Goal: Use online tool/utility: Utilize a website feature to perform a specific function

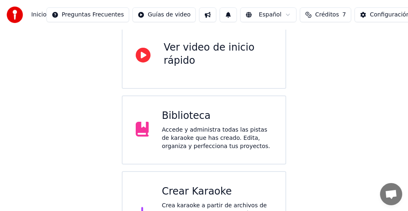
scroll to position [119, 0]
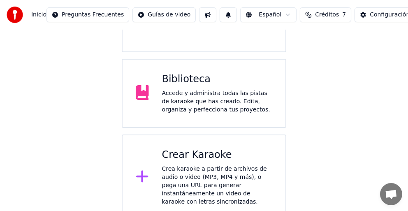
click at [221, 104] on div "Accede y administra todas las pistas de karaoke que has creado. Edita, organiza…" at bounding box center [217, 101] width 111 height 25
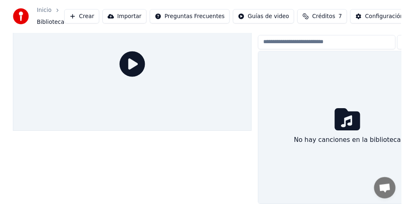
scroll to position [44, 0]
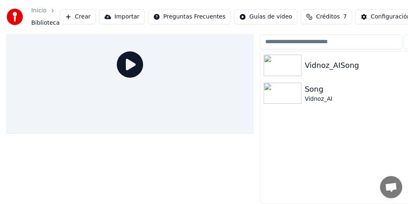
click at [309, 62] on div "Vidnoz_AISong" at bounding box center [369, 66] width 128 height 12
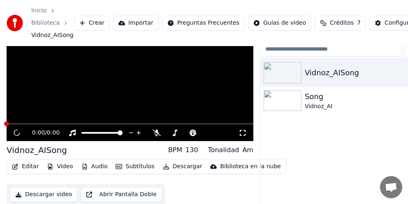
scroll to position [56, 0]
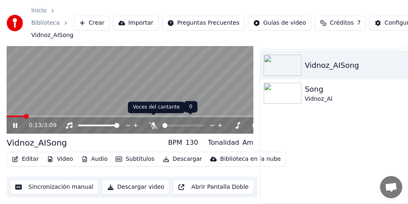
click at [155, 122] on icon at bounding box center [153, 125] width 8 height 7
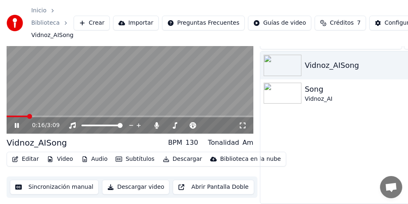
click at [17, 122] on icon at bounding box center [22, 125] width 19 height 7
drag, startPoint x: 28, startPoint y: 110, endPoint x: 0, endPoint y: 121, distance: 29.9
click at [0, 121] on div "0:16 / 3:09 Vidnoz_AISong BPM 130 Tonalidad Am Editar Video Audio Subtítulos De…" at bounding box center [204, 99] width 408 height 209
click at [7, 108] on video at bounding box center [130, 64] width 247 height 139
click at [12, 110] on video at bounding box center [130, 64] width 247 height 139
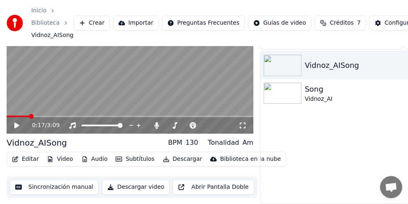
drag, startPoint x: 28, startPoint y: 108, endPoint x: 10, endPoint y: 110, distance: 18.3
click at [12, 111] on div "0:17 / 3:09" at bounding box center [130, 64] width 247 height 139
click at [242, 122] on icon at bounding box center [243, 125] width 8 height 7
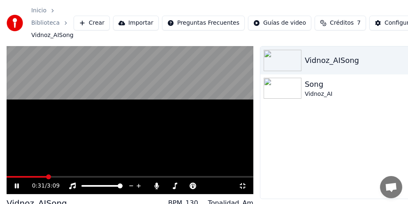
scroll to position [0, 0]
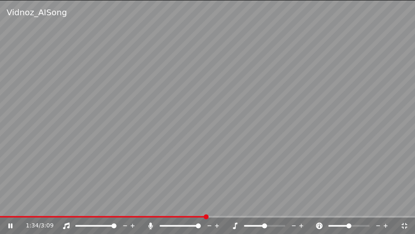
click at [407, 211] on icon at bounding box center [405, 226] width 6 height 6
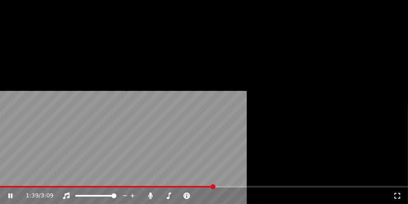
scroll to position [56, 0]
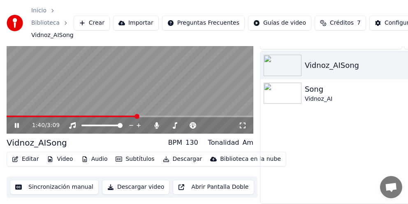
click at [17, 122] on icon at bounding box center [22, 125] width 19 height 7
click at [61, 183] on button "Sincronización manual" at bounding box center [54, 187] width 89 height 15
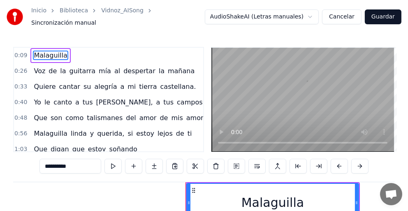
scroll to position [0, 1119]
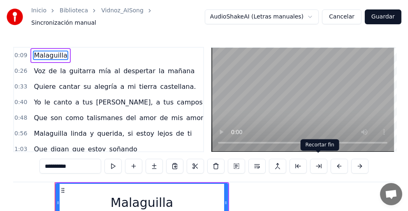
click at [320, 160] on button at bounding box center [318, 166] width 17 height 15
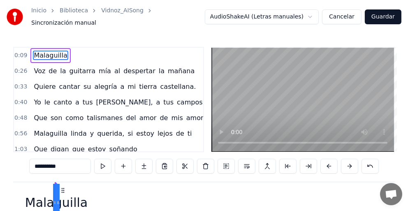
click at [321, 160] on button at bounding box center [329, 166] width 17 height 15
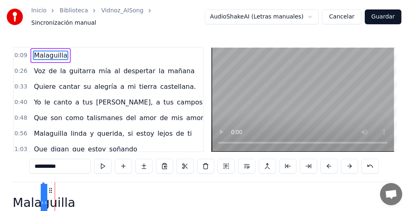
click at [321, 160] on button at bounding box center [329, 166] width 17 height 15
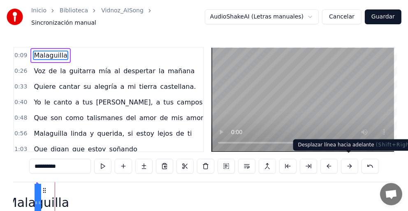
click at [348, 160] on button at bounding box center [349, 166] width 17 height 15
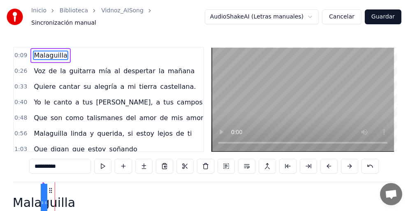
click at [348, 160] on button at bounding box center [349, 166] width 17 height 15
click at [57, 166] on input "**********" at bounding box center [60, 166] width 62 height 15
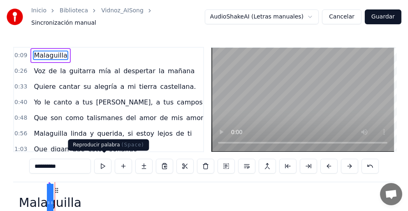
click at [105, 162] on button at bounding box center [102, 166] width 17 height 15
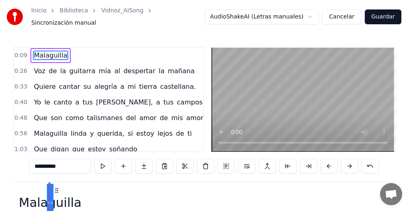
scroll to position [0, 1113]
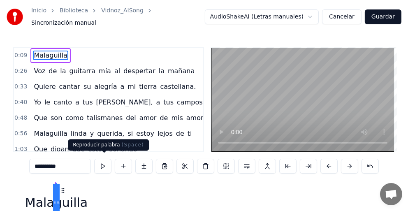
click at [103, 161] on button at bounding box center [102, 166] width 17 height 15
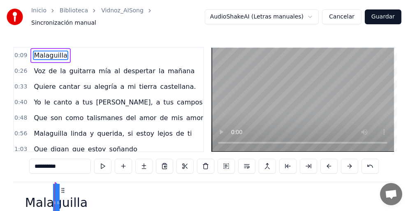
click at [103, 161] on button at bounding box center [102, 166] width 17 height 15
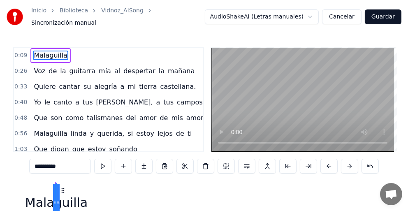
click at [103, 161] on button at bounding box center [102, 166] width 17 height 15
drag, startPoint x: 55, startPoint y: 190, endPoint x: 0, endPoint y: 200, distance: 55.6
click at [0, 200] on div "Inicio Biblioteca Vidnoz_AISong Sincronización manual AudioShakeAI (Letras manu…" at bounding box center [204, 132] width 408 height 265
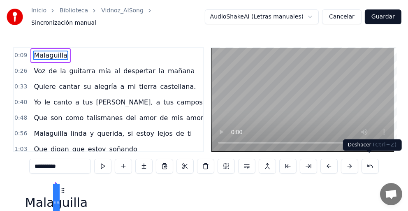
click at [368, 160] on button at bounding box center [370, 166] width 17 height 15
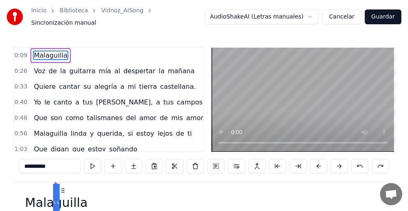
click at [368, 161] on div "**********" at bounding box center [204, 166] width 371 height 15
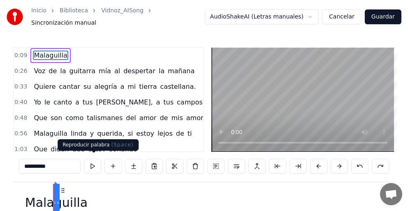
click at [93, 161] on button at bounding box center [92, 166] width 17 height 15
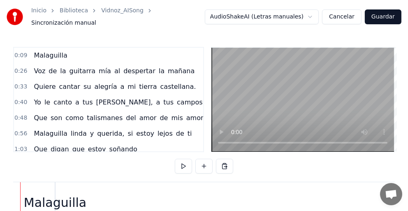
scroll to position [0, 1079]
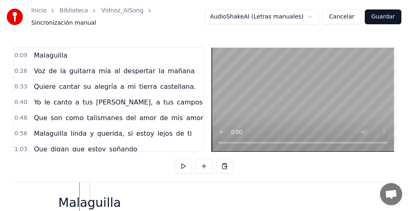
click at [102, 199] on div "Malaguilla" at bounding box center [89, 203] width 63 height 19
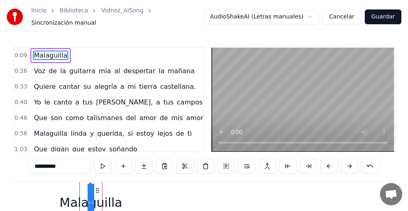
click at [116, 199] on div "Malaguilla" at bounding box center [91, 203] width 63 height 19
click at [108, 198] on div "Malaguilla" at bounding box center [91, 203] width 63 height 19
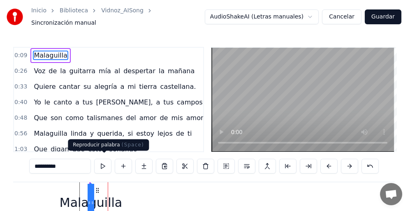
click at [102, 162] on button at bounding box center [102, 166] width 17 height 15
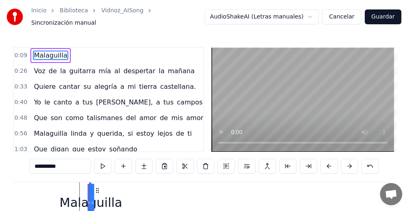
click at [102, 163] on button at bounding box center [102, 166] width 17 height 15
click at [101, 163] on button at bounding box center [102, 166] width 17 height 15
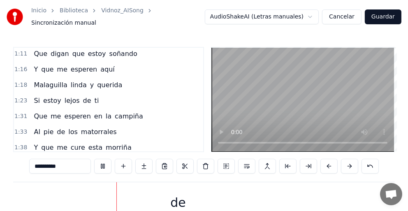
scroll to position [0, 0]
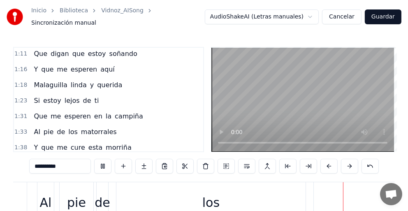
click at [74, 164] on input "**********" at bounding box center [60, 166] width 62 height 15
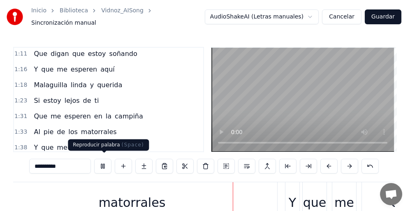
click at [105, 160] on button at bounding box center [102, 166] width 17 height 15
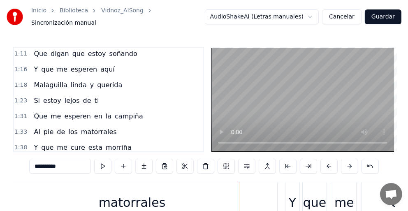
click at [151, 202] on div "matorrales" at bounding box center [132, 203] width 67 height 19
type input "**********"
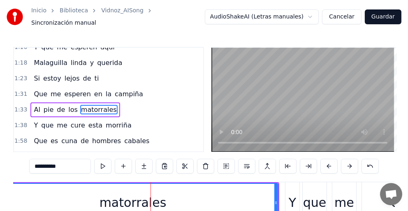
scroll to position [152, 0]
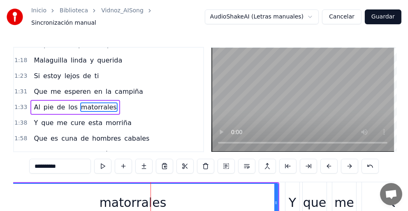
click at [346, 15] on button "Cancelar" at bounding box center [342, 16] width 40 height 15
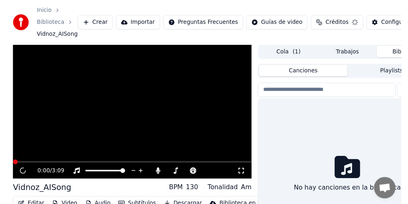
scroll to position [56, 0]
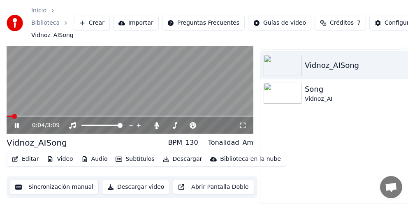
click at [16, 117] on div "0:04 / 3:09" at bounding box center [130, 125] width 247 height 16
click at [16, 114] on span at bounding box center [18, 116] width 5 height 5
click at [19, 122] on icon at bounding box center [22, 125] width 19 height 7
click at [211, 181] on button "Abrir Pantalla Doble" at bounding box center [213, 187] width 81 height 15
click at [16, 122] on icon at bounding box center [22, 125] width 19 height 7
